Goal: Task Accomplishment & Management: Use online tool/utility

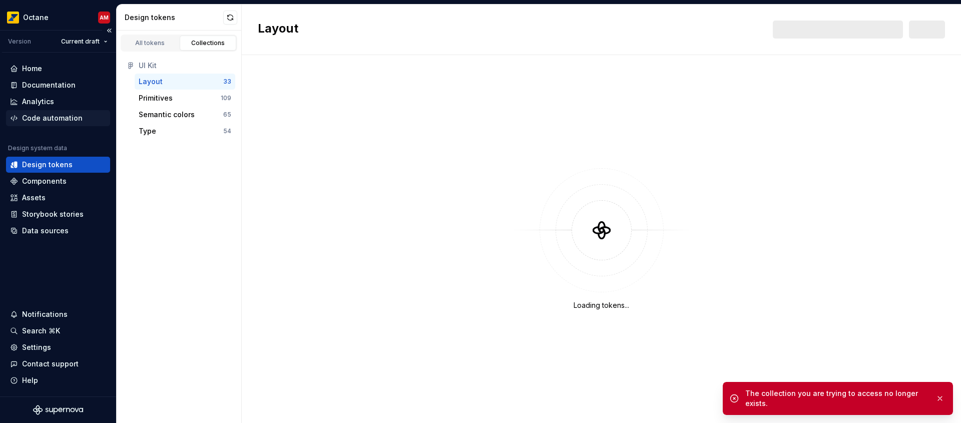
click at [53, 122] on div "Code automation" at bounding box center [52, 118] width 61 height 10
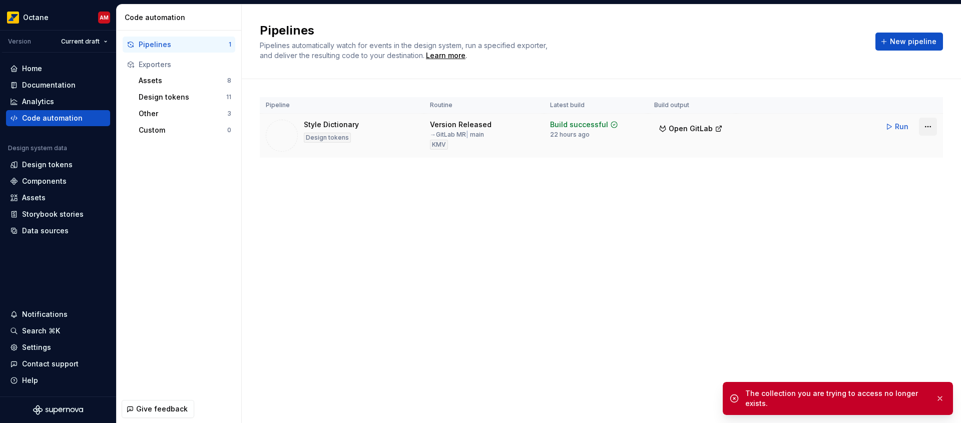
click at [928, 130] on html "Octane AM Version Current draft Home Documentation Analytics Code automation De…" at bounding box center [480, 211] width 961 height 423
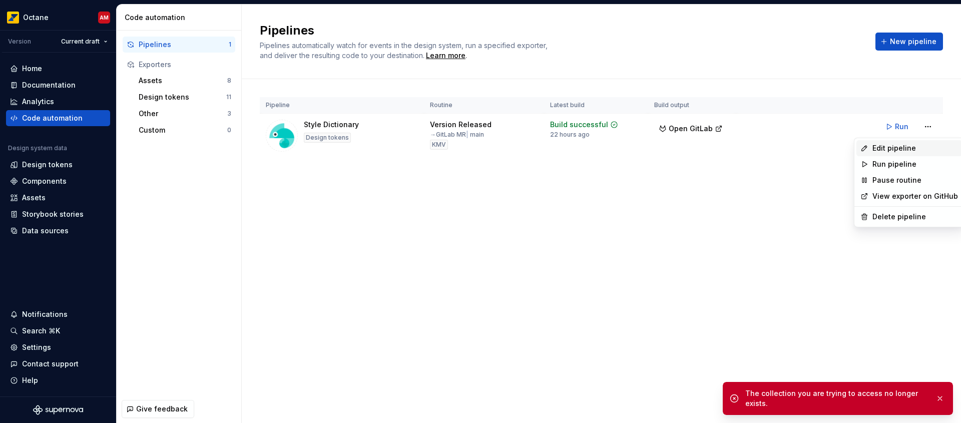
click at [909, 147] on div "Edit pipeline" at bounding box center [915, 148] width 86 height 10
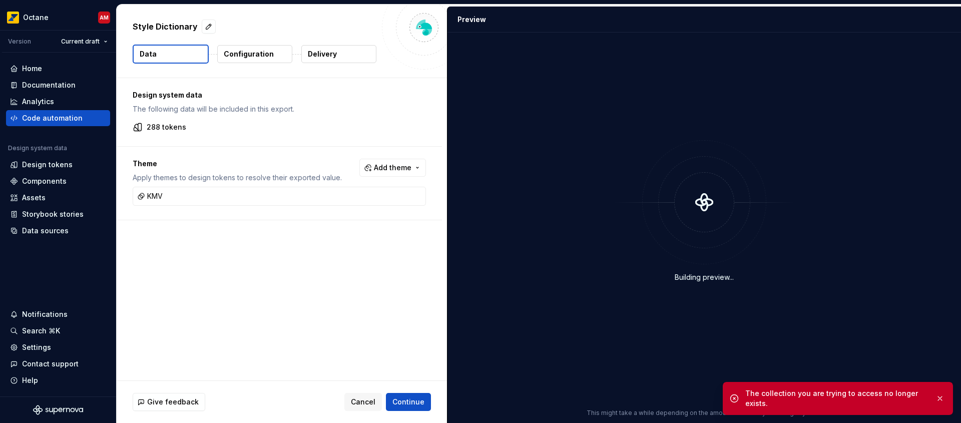
click at [262, 55] on p "Configuration" at bounding box center [249, 54] width 50 height 10
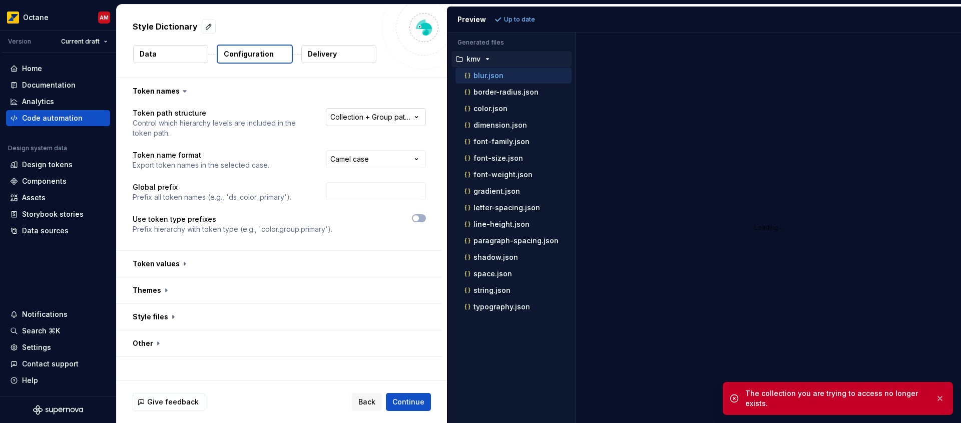
click at [381, 118] on html "**********" at bounding box center [480, 211] width 961 height 423
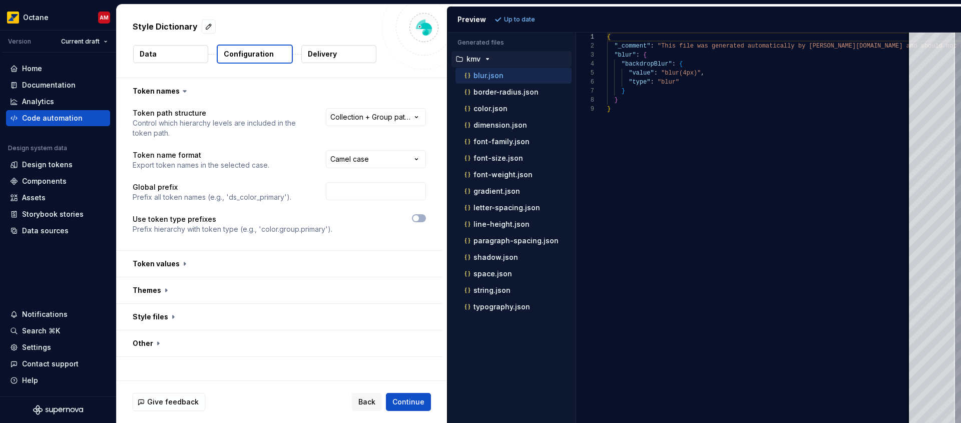
click at [381, 118] on html "**********" at bounding box center [480, 211] width 961 height 423
click at [318, 57] on p "Delivery" at bounding box center [322, 54] width 29 height 10
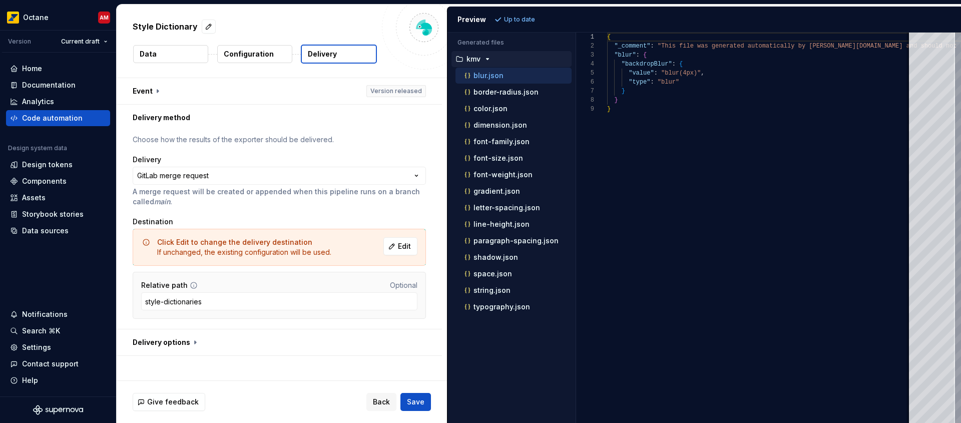
click at [261, 49] on p "Configuration" at bounding box center [249, 54] width 50 height 10
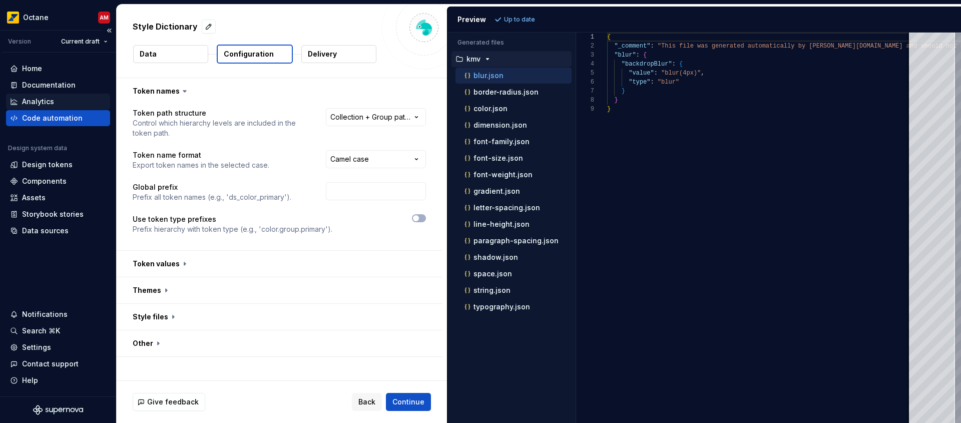
click at [62, 103] on div "Analytics" at bounding box center [58, 102] width 96 height 10
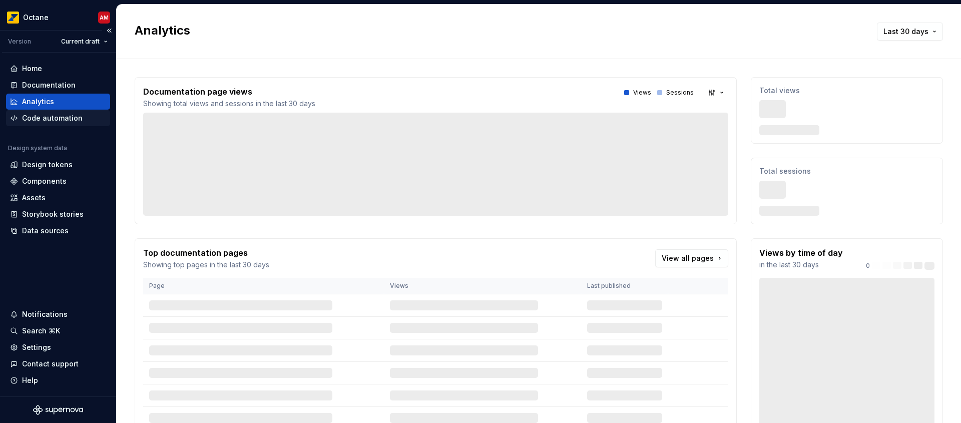
click at [56, 120] on div "Code automation" at bounding box center [52, 118] width 61 height 10
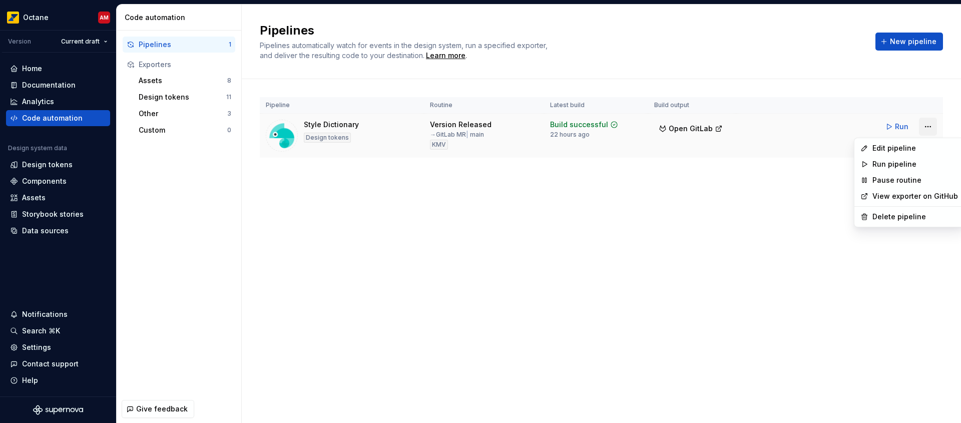
click at [931, 130] on html "Octane AM Version Current draft Home Documentation Analytics Code automation De…" at bounding box center [480, 211] width 961 height 423
click at [903, 148] on div "Edit pipeline" at bounding box center [915, 148] width 86 height 10
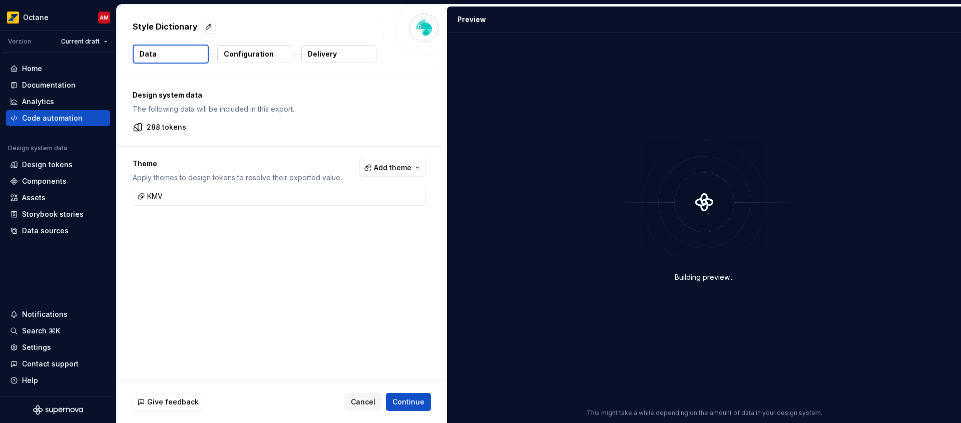
click at [337, 54] on button "Delivery" at bounding box center [338, 54] width 75 height 18
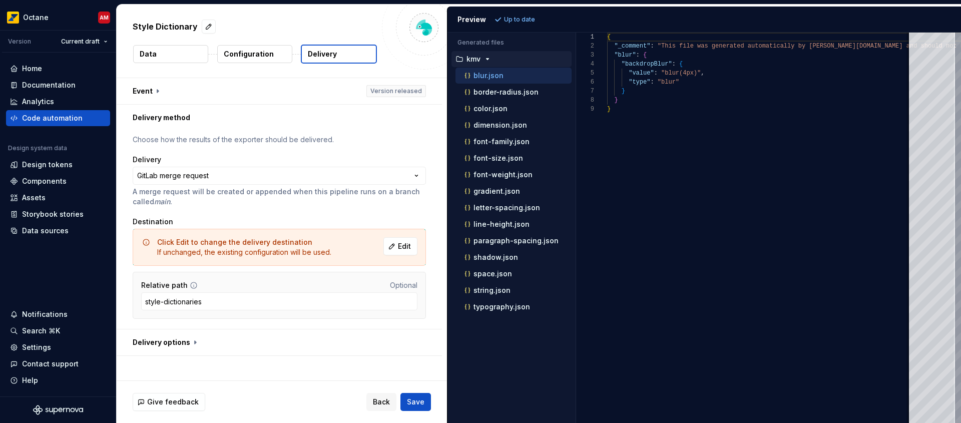
click at [196, 343] on button "button" at bounding box center [279, 342] width 325 height 26
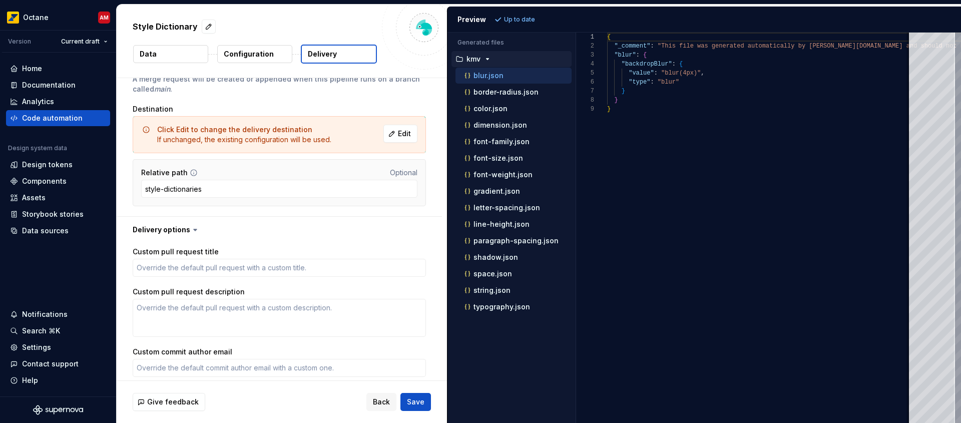
scroll to position [4, 0]
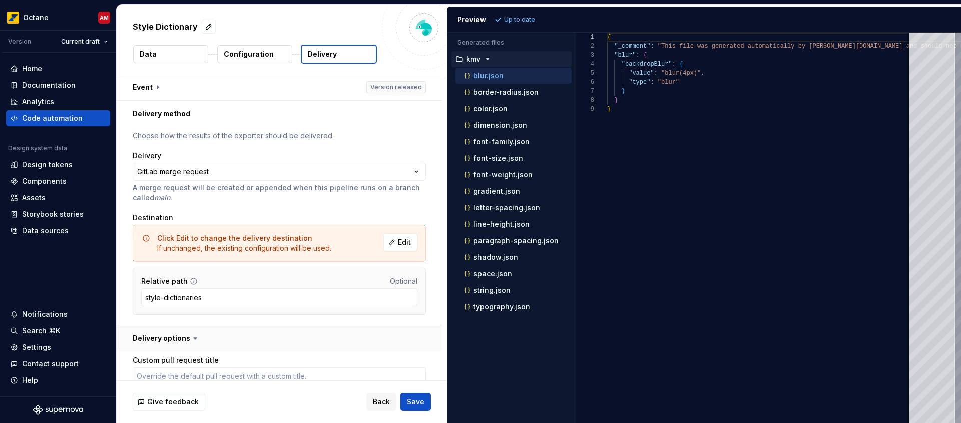
click at [181, 330] on button "button" at bounding box center [279, 338] width 325 height 26
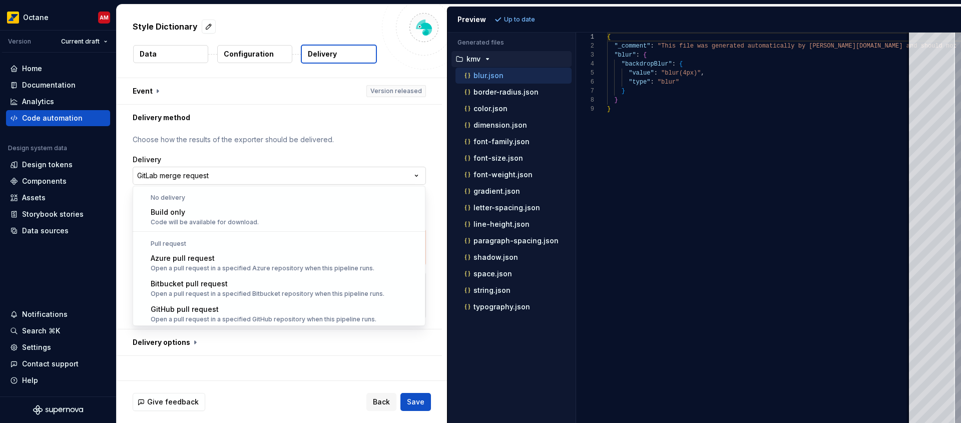
click at [409, 179] on html "**********" at bounding box center [480, 211] width 961 height 423
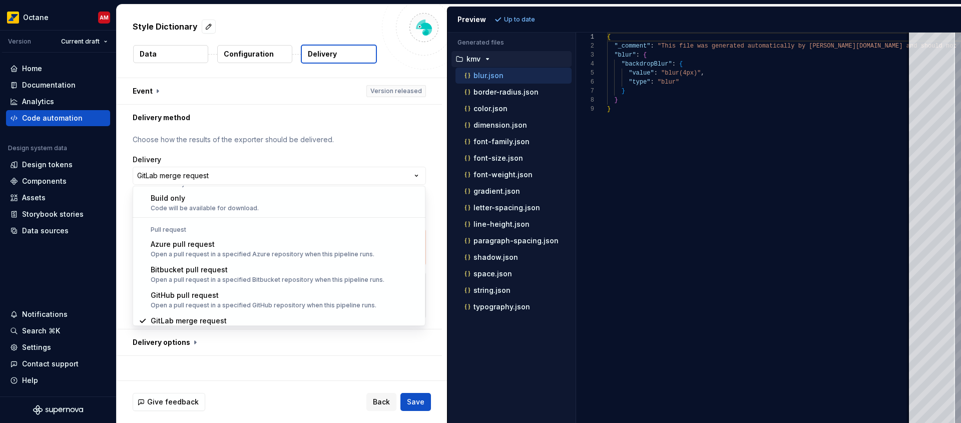
scroll to position [28, 0]
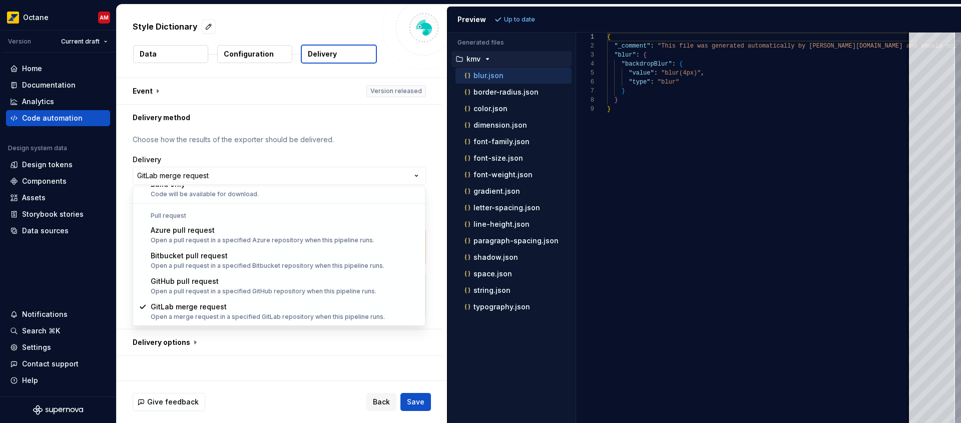
click at [397, 169] on html "**********" at bounding box center [480, 211] width 961 height 423
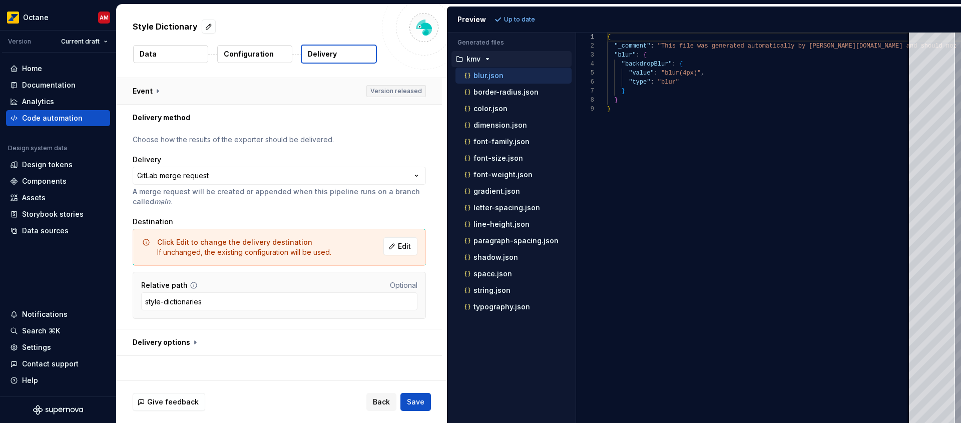
click at [404, 94] on button "button" at bounding box center [279, 91] width 325 height 26
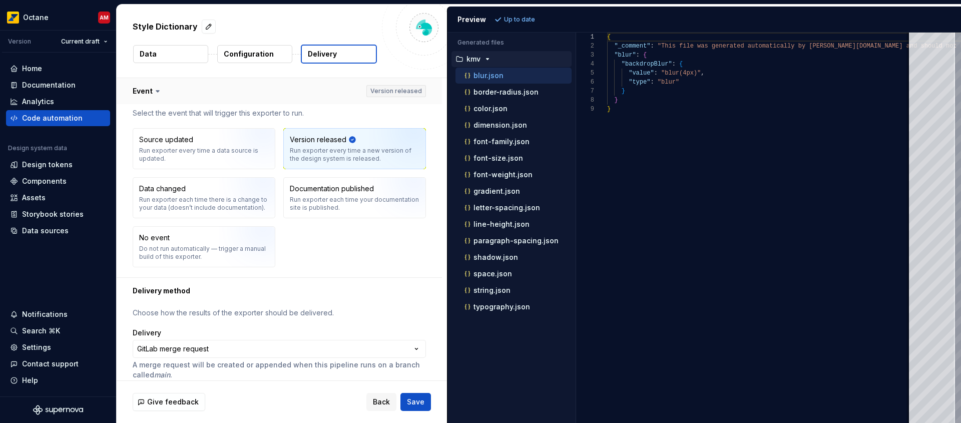
click at [424, 91] on button "button" at bounding box center [279, 91] width 325 height 26
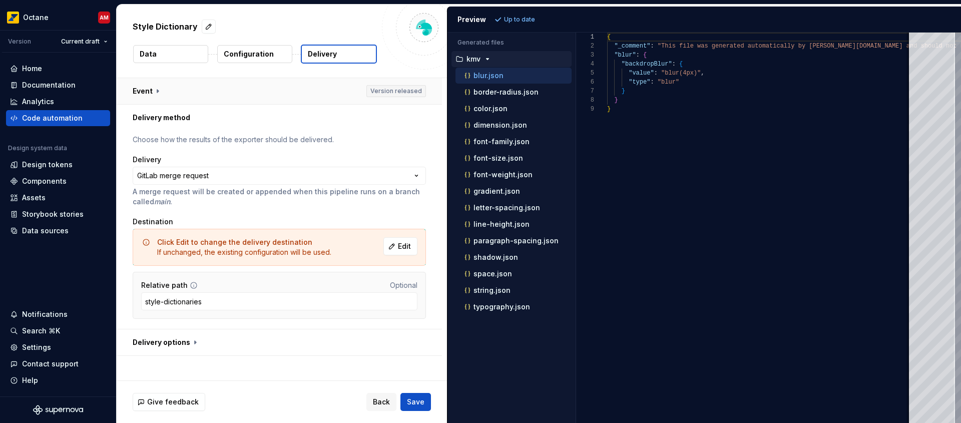
click at [422, 91] on button "button" at bounding box center [279, 91] width 325 height 26
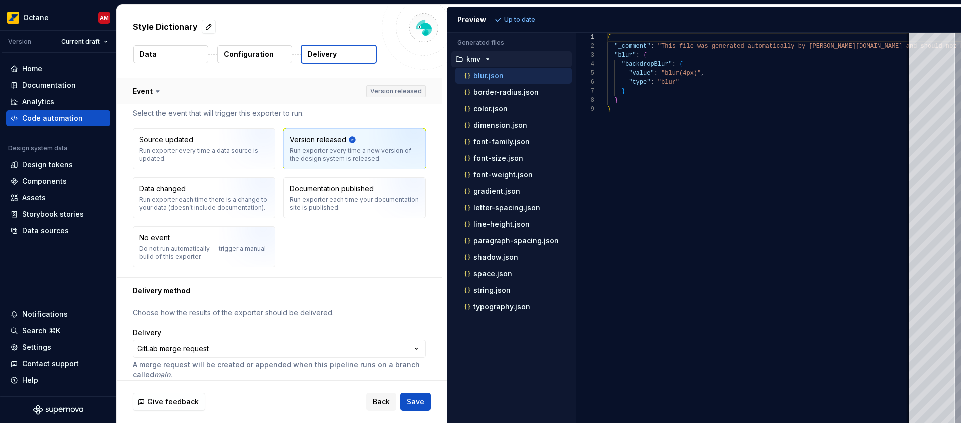
click at [422, 91] on button "button" at bounding box center [279, 91] width 325 height 26
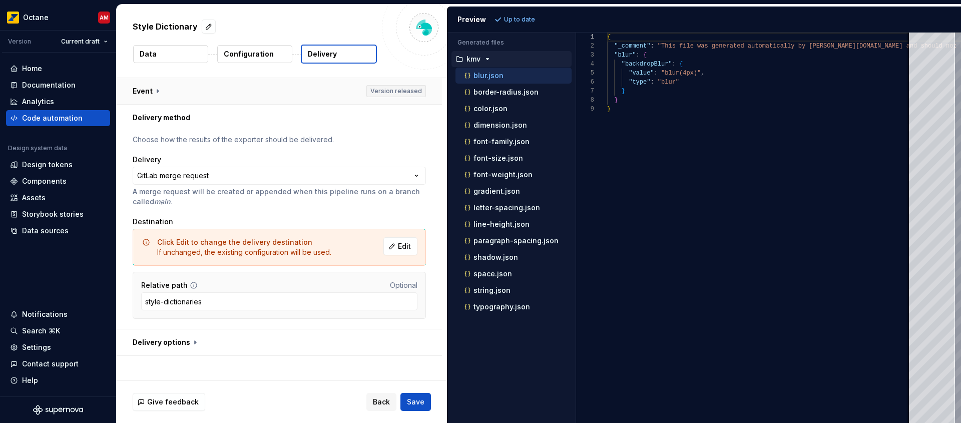
click at [422, 91] on button "button" at bounding box center [279, 91] width 325 height 26
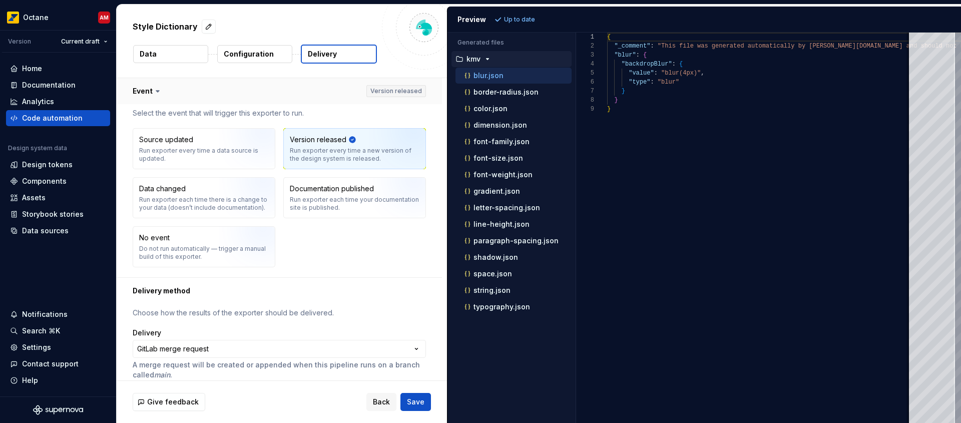
click at [422, 91] on button "button" at bounding box center [279, 91] width 325 height 26
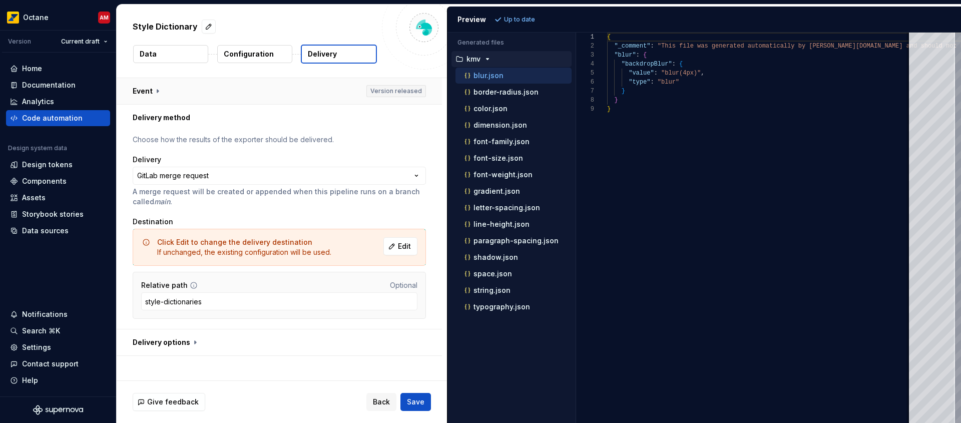
click at [422, 91] on button "button" at bounding box center [279, 91] width 325 height 26
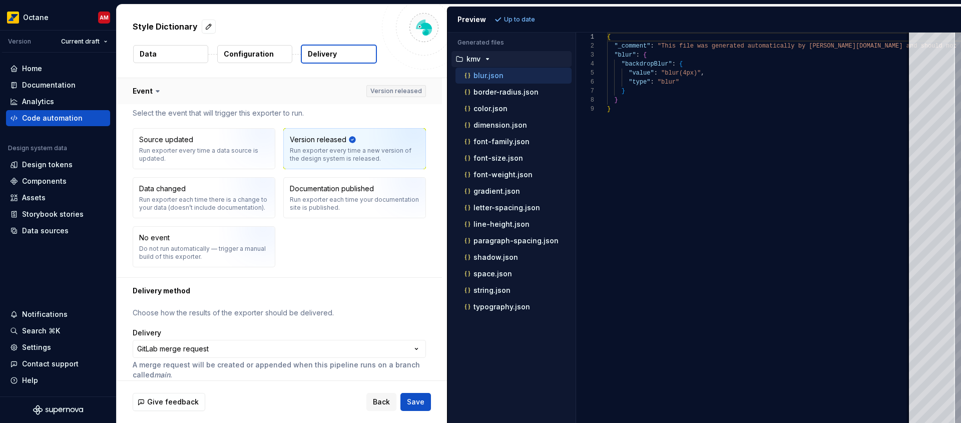
click at [422, 91] on button "button" at bounding box center [279, 91] width 325 height 26
click at [263, 57] on p "Configuration" at bounding box center [249, 54] width 50 height 10
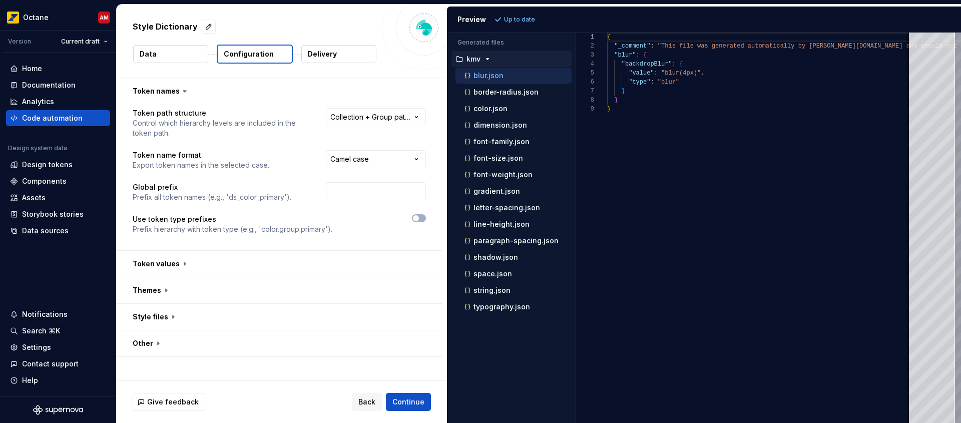
click at [339, 60] on button "Delivery" at bounding box center [338, 54] width 75 height 18
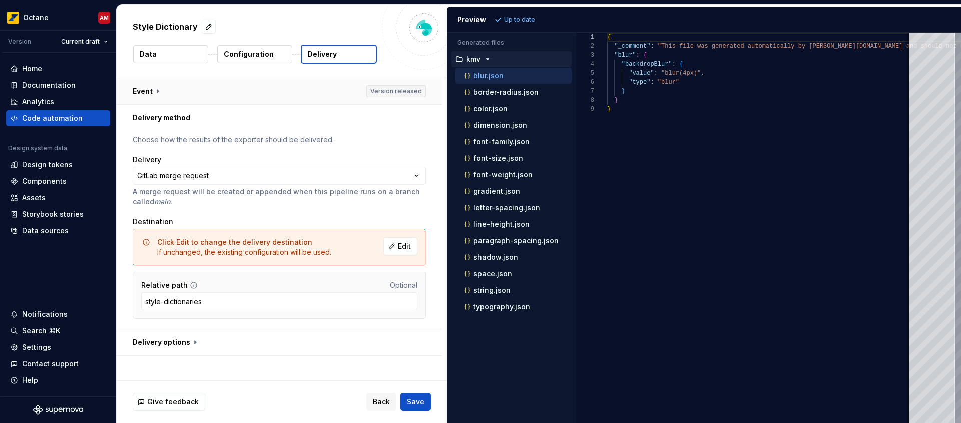
click at [148, 89] on button "button" at bounding box center [279, 91] width 325 height 26
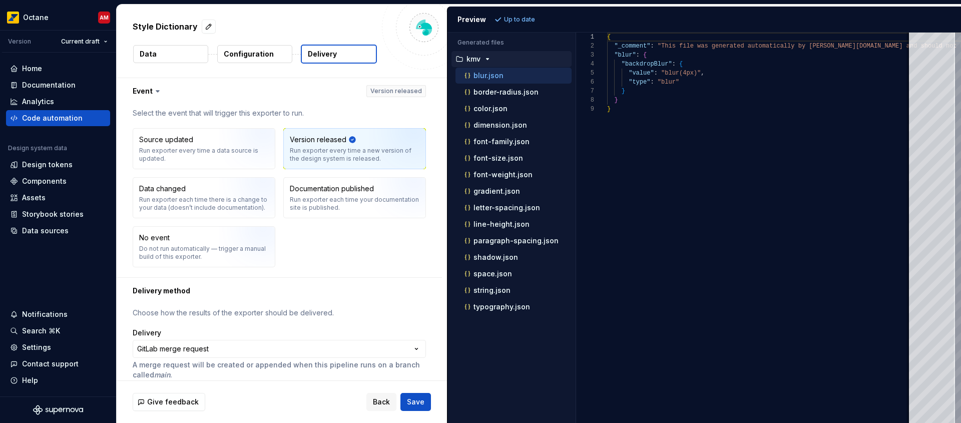
click at [153, 92] on icon at bounding box center [158, 91] width 10 height 10
click at [154, 89] on icon at bounding box center [158, 91] width 10 height 10
click at [148, 91] on button "button" at bounding box center [279, 91] width 325 height 26
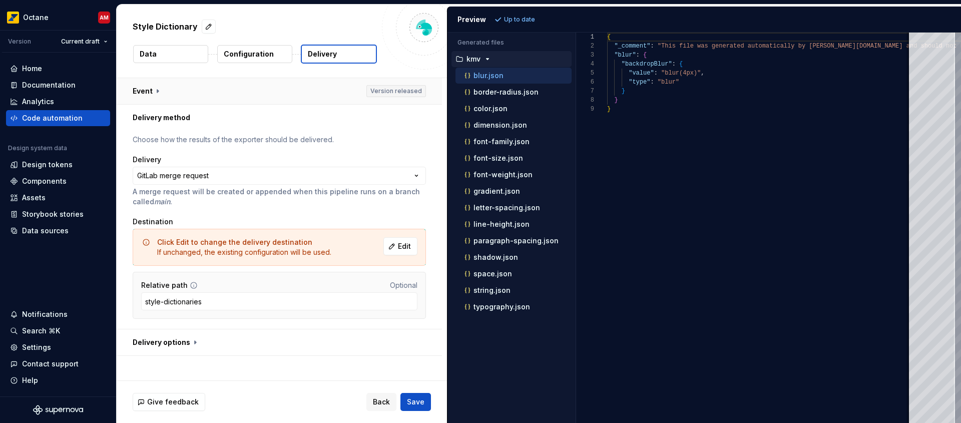
click at [152, 91] on button "button" at bounding box center [279, 91] width 325 height 26
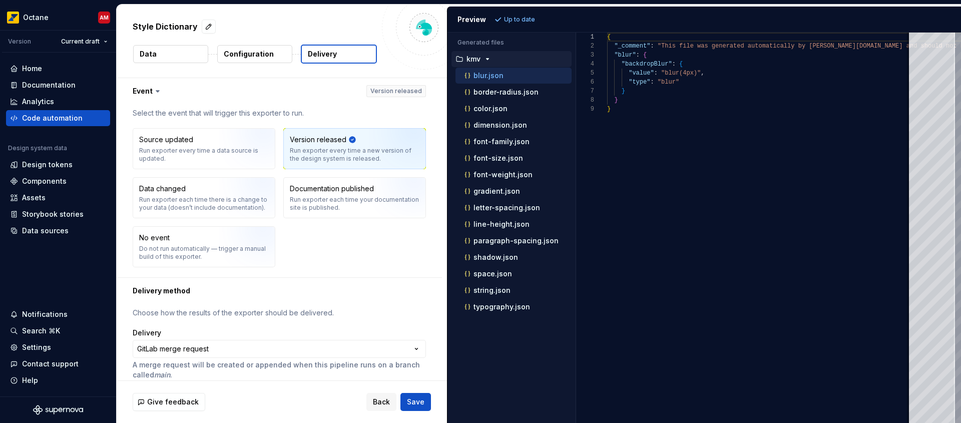
click at [155, 92] on icon at bounding box center [158, 91] width 10 height 10
click at [183, 58] on button "Data" at bounding box center [170, 54] width 75 height 18
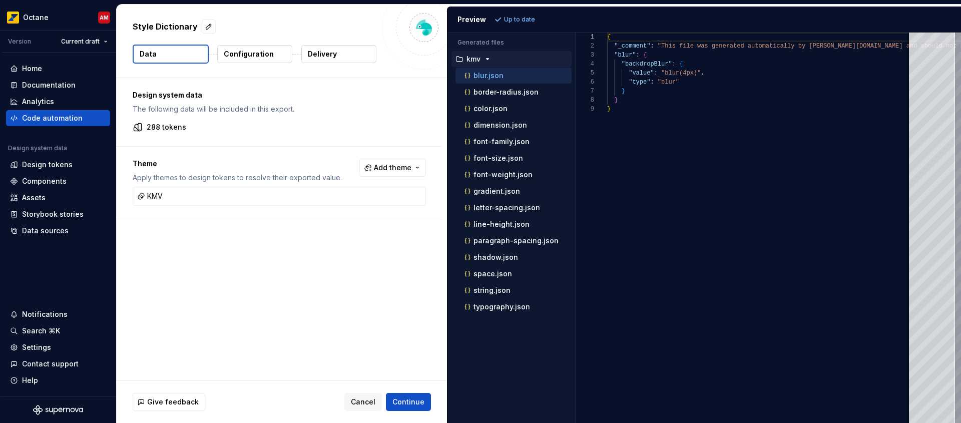
click at [337, 58] on button "Delivery" at bounding box center [338, 54] width 75 height 18
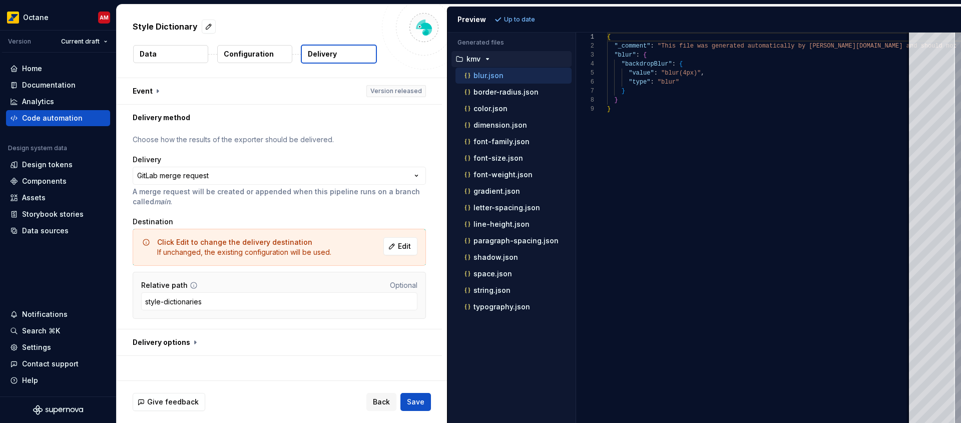
click at [262, 59] on button "Configuration" at bounding box center [254, 54] width 75 height 18
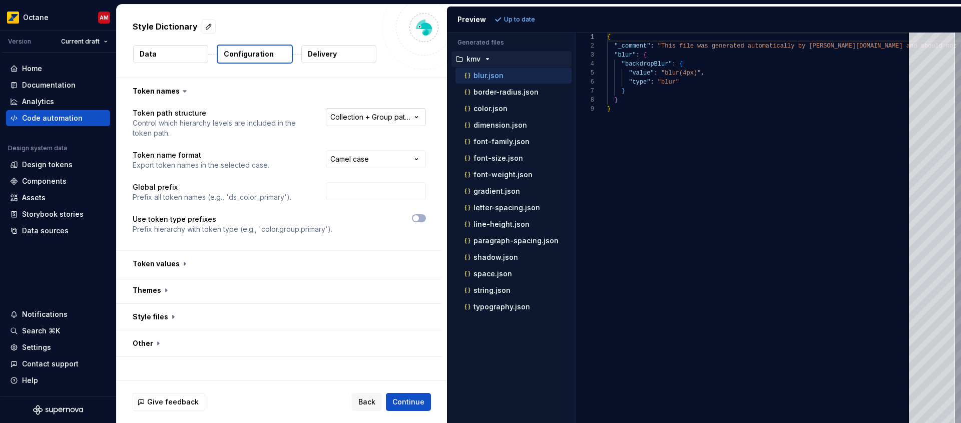
click at [381, 114] on html "**********" at bounding box center [480, 211] width 961 height 423
click at [342, 58] on button "Delivery" at bounding box center [338, 54] width 75 height 18
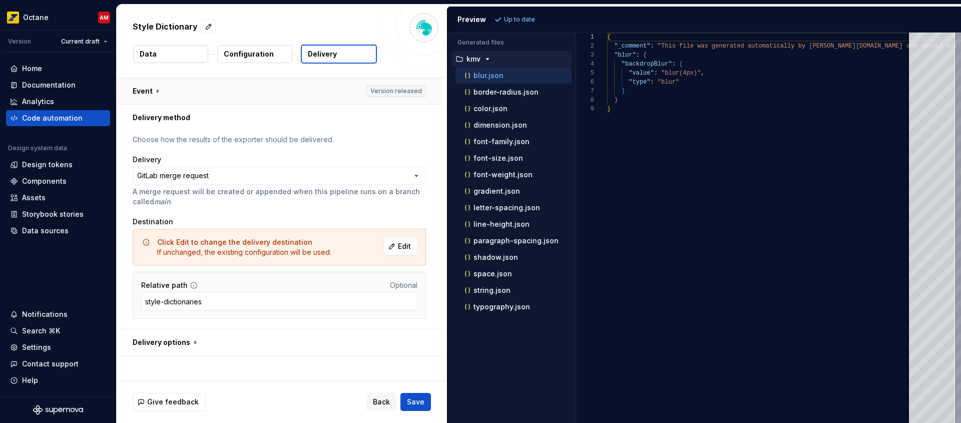
click at [263, 88] on button "button" at bounding box center [279, 91] width 325 height 26
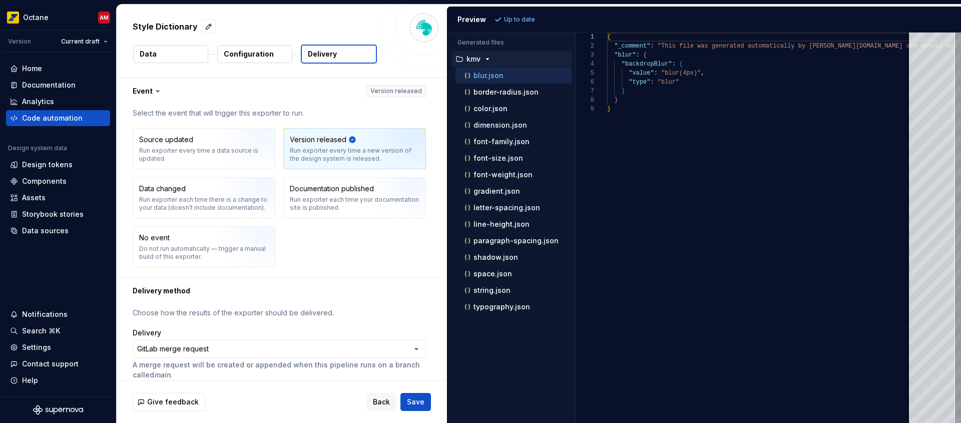
click at [258, 55] on p "Configuration" at bounding box center [249, 54] width 50 height 10
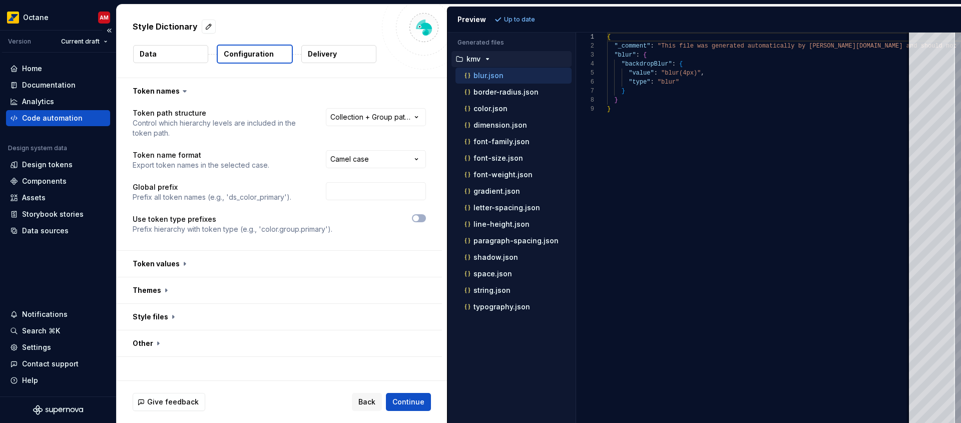
click at [56, 122] on div "Code automation" at bounding box center [52, 118] width 61 height 10
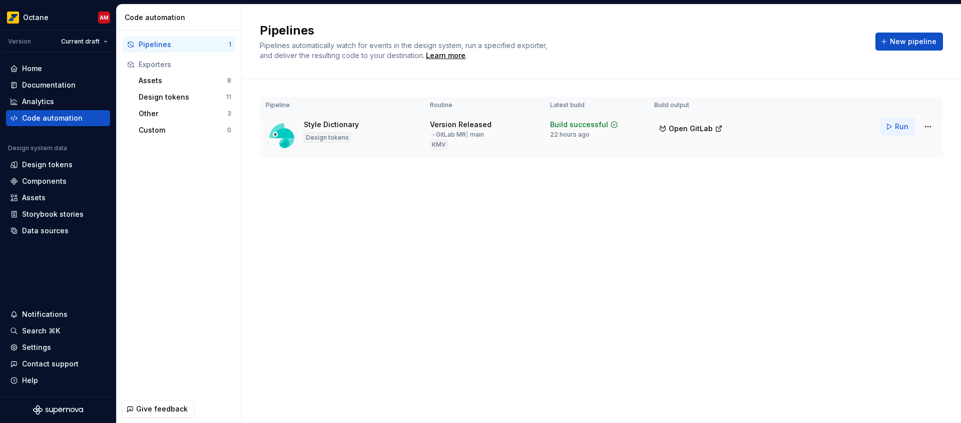
click at [894, 126] on button "Run" at bounding box center [897, 127] width 35 height 18
click at [931, 129] on html "Octane AM Version Current draft Home Documentation Analytics Code automation De…" at bounding box center [480, 211] width 961 height 423
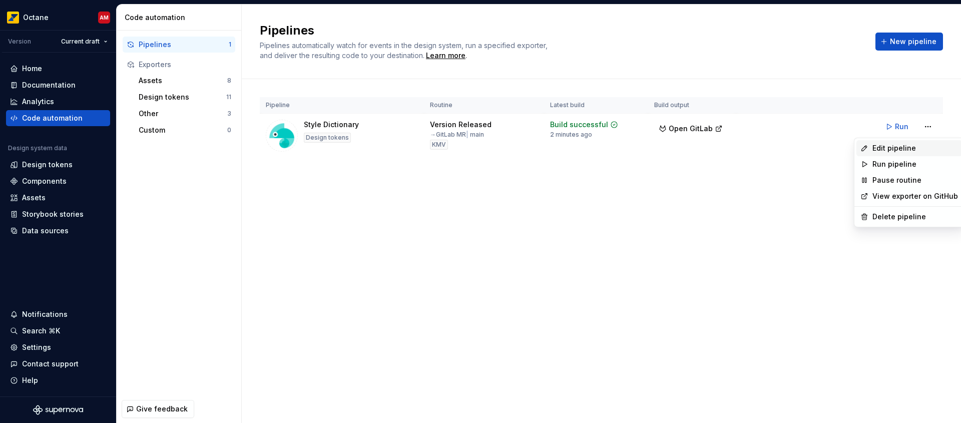
click at [908, 145] on div "Edit pipeline" at bounding box center [915, 148] width 86 height 10
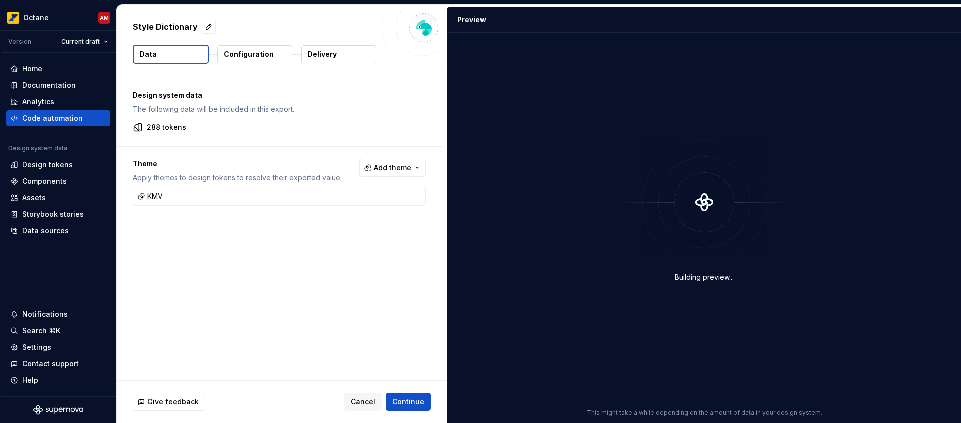
click at [338, 60] on button "Delivery" at bounding box center [338, 54] width 75 height 18
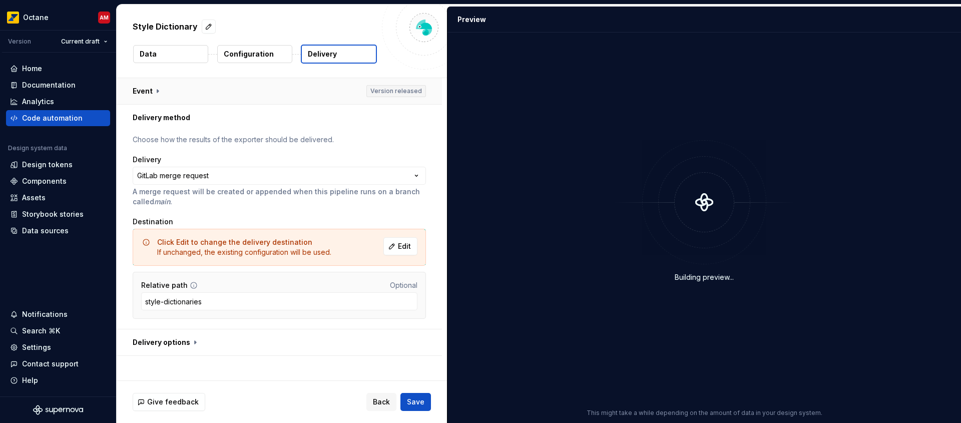
click at [403, 91] on button "button" at bounding box center [279, 91] width 325 height 26
